Goal: Task Accomplishment & Management: Manage account settings

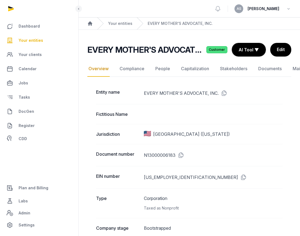
click at [32, 38] on span "Your entities" at bounding box center [31, 40] width 25 height 7
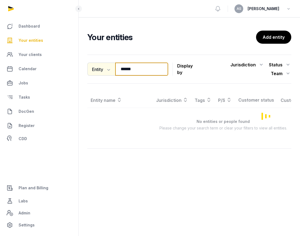
drag, startPoint x: 140, startPoint y: 71, endPoint x: 113, endPoint y: 72, distance: 27.8
click at [113, 73] on div "Entity Entity People Tags Services ***** Search" at bounding box center [127, 68] width 81 height 13
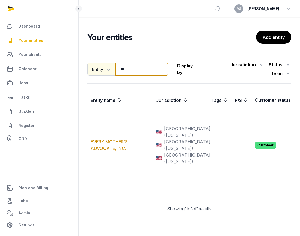
type input "*"
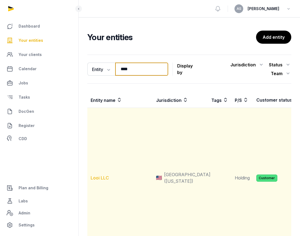
type input "****"
click at [98, 178] on link "Looi LLC" at bounding box center [100, 177] width 18 height 5
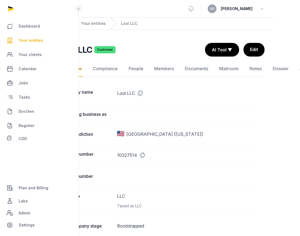
scroll to position [0, 36]
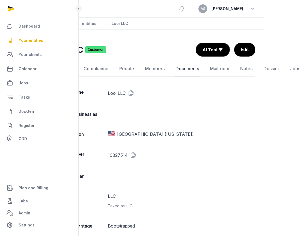
click at [178, 70] on link "Documents" at bounding box center [187, 69] width 26 height 16
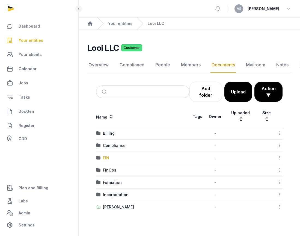
click at [107, 160] on div "EIN" at bounding box center [106, 157] width 6 height 5
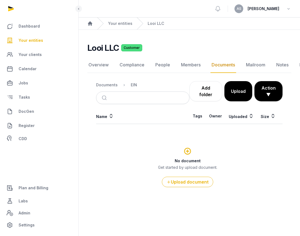
click at [141, 150] on div "No document Get started by upload document. Upload document" at bounding box center [187, 166] width 182 height 41
click at [27, 111] on span "DocGen" at bounding box center [27, 111] width 16 height 7
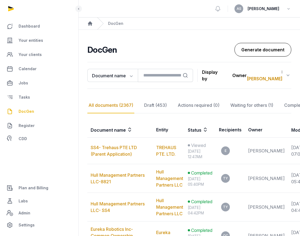
click at [257, 47] on link "Generate document" at bounding box center [262, 50] width 57 height 14
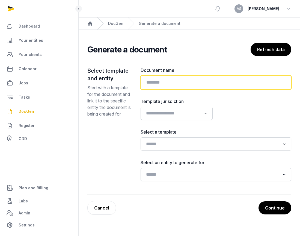
click at [189, 82] on input "text" at bounding box center [215, 83] width 151 height 14
type input "**********"
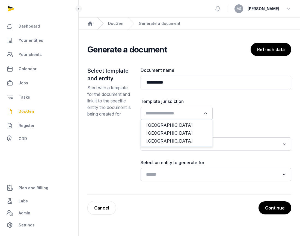
click at [199, 115] on input "Search for option" at bounding box center [173, 113] width 58 height 8
click at [198, 140] on li "[GEOGRAPHIC_DATA]" at bounding box center [176, 141] width 71 height 8
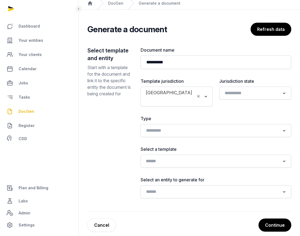
scroll to position [21, 0]
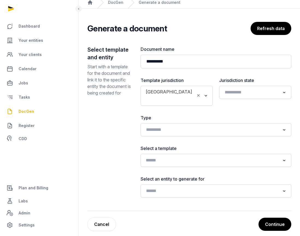
click at [184, 158] on div "Loading..." at bounding box center [215, 160] width 151 height 13
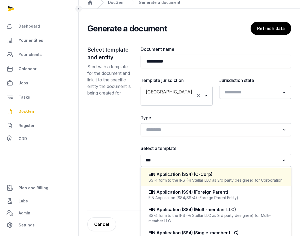
scroll to position [30, 0]
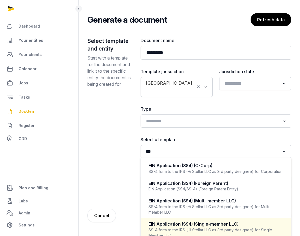
click at [192, 221] on div "EIN Application (SS4) (Single-member LLC)" at bounding box center [215, 224] width 135 height 6
type input "***"
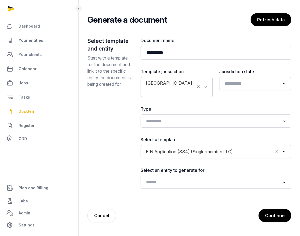
scroll to position [20, 0]
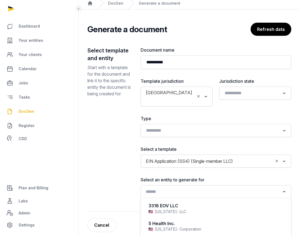
click at [228, 188] on input "Search for option" at bounding box center [212, 192] width 136 height 8
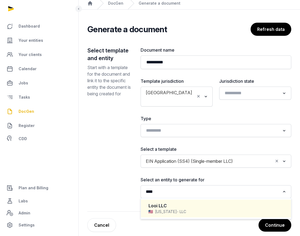
click at [220, 202] on div "Looi LLC" at bounding box center [215, 205] width 135 height 6
type input "****"
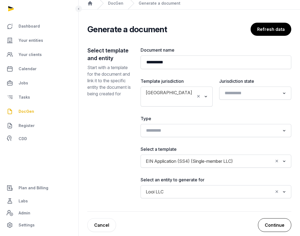
click at [267, 221] on button "Continue" at bounding box center [274, 225] width 33 height 14
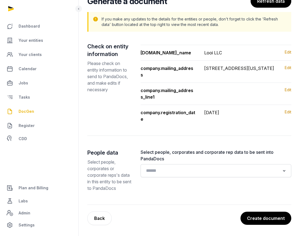
scroll to position [61, 0]
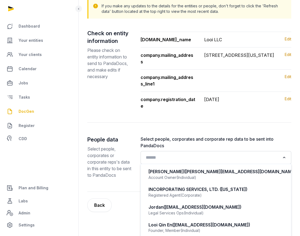
click at [231, 161] on input "Search for option" at bounding box center [212, 158] width 136 height 8
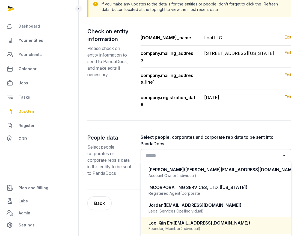
click at [201, 221] on span "([EMAIL_ADDRESS][DOMAIN_NAME])" at bounding box center [211, 222] width 78 height 5
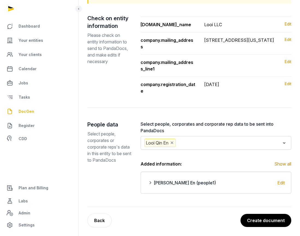
scroll to position [92, 0]
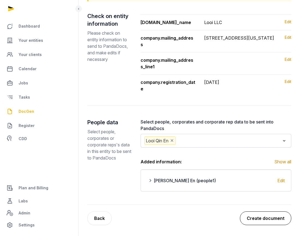
click at [266, 219] on button "Create document" at bounding box center [265, 218] width 51 height 14
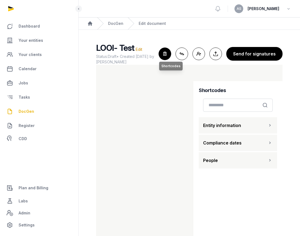
click at [167, 56] on icon "button" at bounding box center [165, 54] width 12 height 12
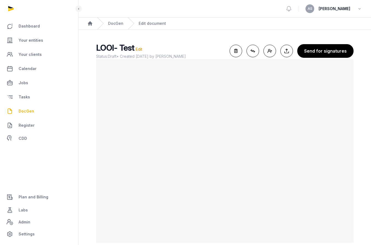
click at [25, 111] on span "DocGen" at bounding box center [27, 111] width 16 height 7
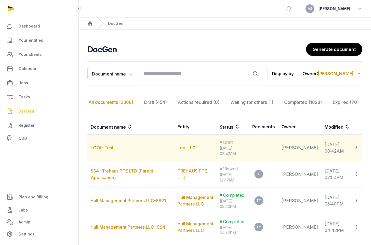
click at [299, 148] on td "Copy links Delete" at bounding box center [355, 148] width 11 height 26
click at [299, 148] on icon at bounding box center [356, 148] width 5 height 6
click at [299, 172] on div "Delete" at bounding box center [337, 173] width 44 height 11
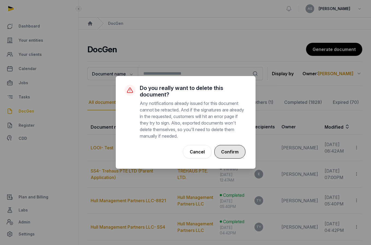
click at [226, 149] on button "Confirm" at bounding box center [229, 152] width 31 height 14
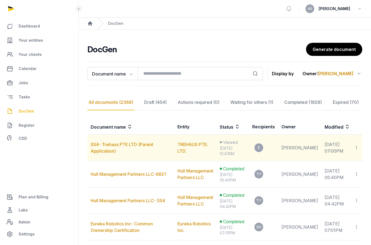
click at [299, 147] on icon at bounding box center [356, 148] width 5 height 6
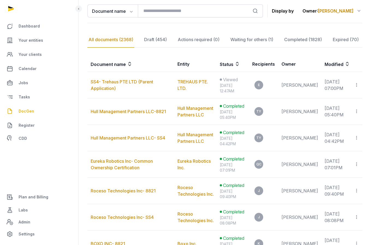
scroll to position [64, 0]
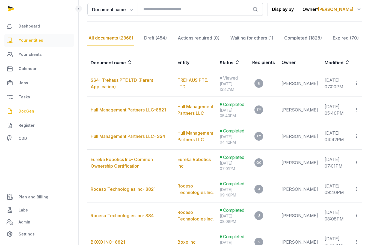
click at [34, 44] on link "Your entities" at bounding box center [39, 40] width 70 height 13
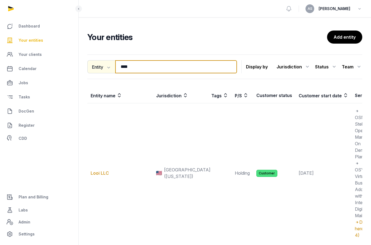
drag, startPoint x: 152, startPoint y: 70, endPoint x: 109, endPoint y: 67, distance: 43.2
click at [109, 68] on div "Entity Entity People Tags Services **** Search" at bounding box center [161, 66] width 149 height 13
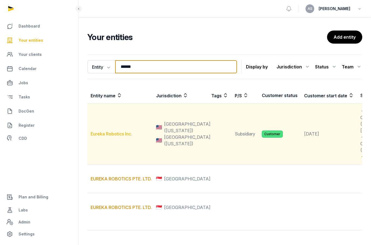
type input "******"
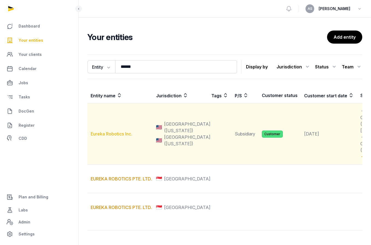
click at [113, 151] on td "Eureka Robotics Inc." at bounding box center [119, 133] width 65 height 61
click at [113, 157] on td "Eureka Robotics Inc." at bounding box center [119, 133] width 65 height 61
click at [113, 137] on link "Eureka Robotics Inc." at bounding box center [111, 133] width 41 height 5
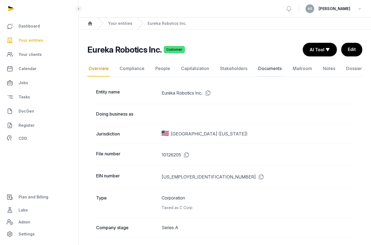
click at [268, 70] on link "Documents" at bounding box center [270, 69] width 26 height 16
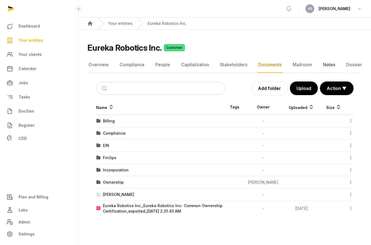
click at [299, 62] on link "Notes" at bounding box center [328, 65] width 14 height 16
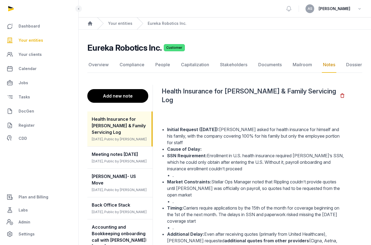
click at [131, 98] on button "Add new note" at bounding box center [117, 96] width 61 height 14
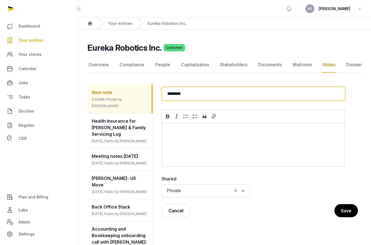
drag, startPoint x: 201, startPoint y: 97, endPoint x: 148, endPoint y: 94, distance: 52.7
click at [148, 95] on div "New note 9.03AM, Private by [PERSON_NAME] Health Insurance for [PERSON_NAME] & …" at bounding box center [224, 232] width 275 height 308
type input "**********"
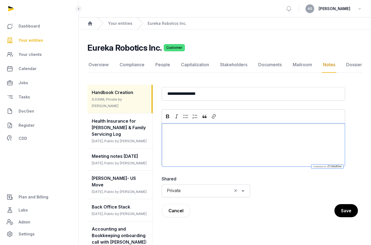
click at [179, 132] on p "Editor editing area: main" at bounding box center [253, 130] width 174 height 7
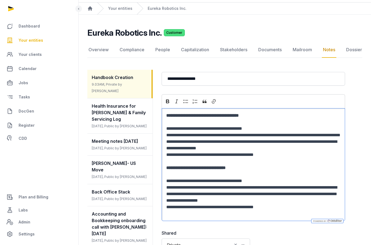
scroll to position [19, 0]
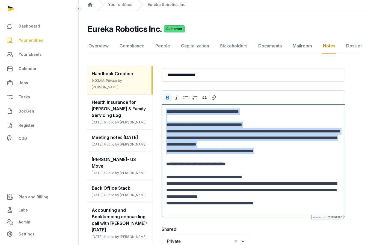
drag, startPoint x: 276, startPoint y: 160, endPoint x: 158, endPoint y: 106, distance: 129.7
click at [157, 107] on dd "**********" at bounding box center [259, 213] width 205 height 295
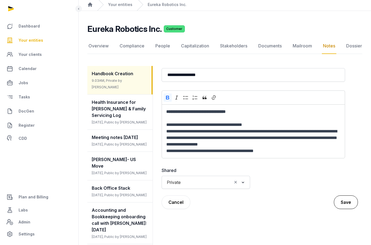
click at [299, 206] on button "Save" at bounding box center [345, 203] width 24 height 14
